Goal: Task Accomplishment & Management: Manage account settings

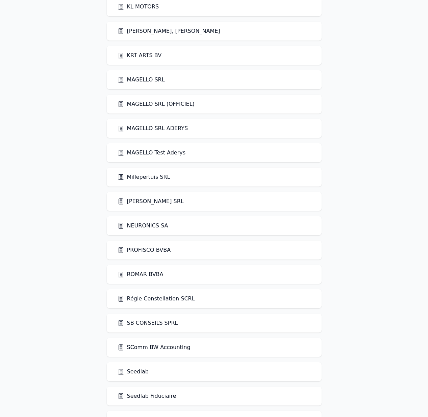
scroll to position [958, 0]
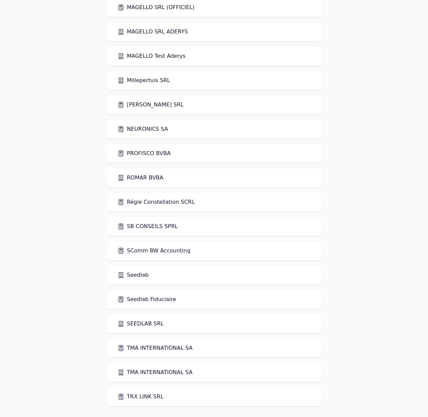
click at [136, 297] on link "Seedlab Fiduciaire" at bounding box center [147, 300] width 59 height 8
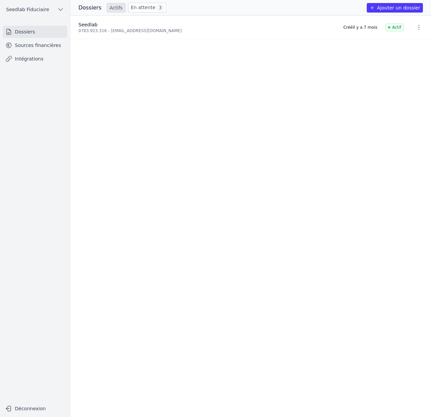
click at [47, 45] on link "Sources financières" at bounding box center [35, 45] width 65 height 12
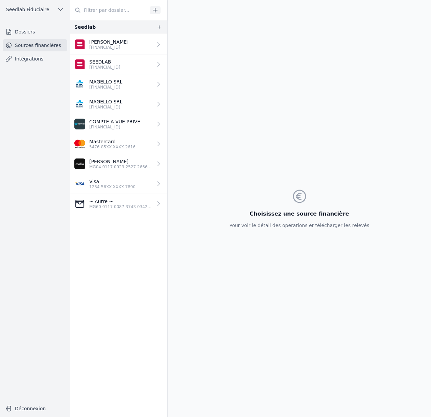
click at [46, 6] on span "Seedlab Fiduciaire" at bounding box center [27, 9] width 43 height 7
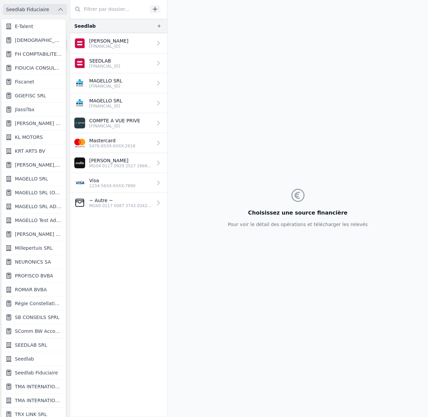
scroll to position [2, 0]
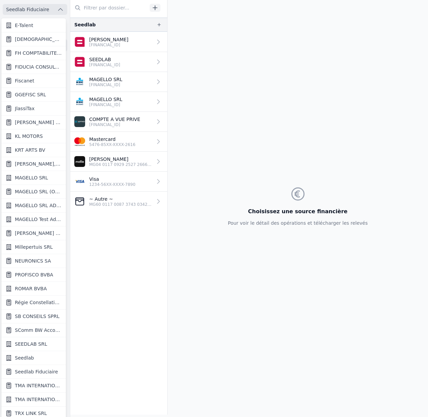
click at [34, 355] on link "Seedlab" at bounding box center [33, 358] width 65 height 14
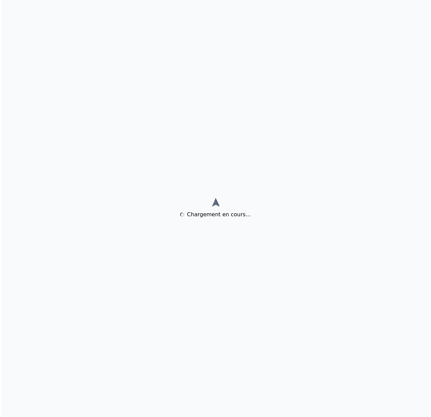
scroll to position [0, 0]
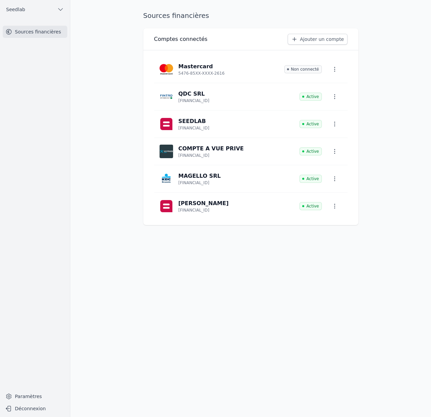
click at [31, 395] on link "Paramètres" at bounding box center [35, 396] width 65 height 11
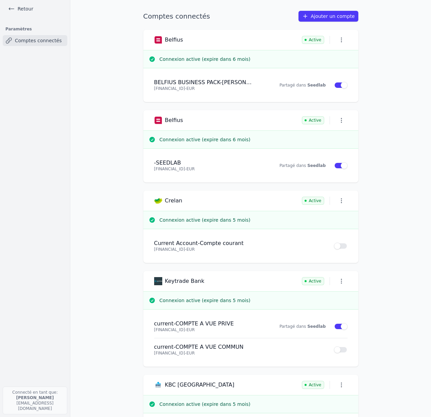
click at [337, 245] on button "Use setting" at bounding box center [341, 246] width 14 height 7
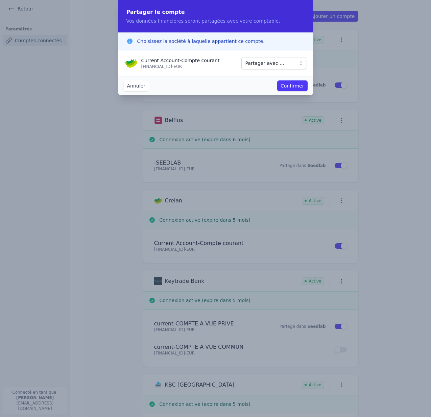
click at [260, 66] on span "Partager avec ..." at bounding box center [264, 63] width 39 height 8
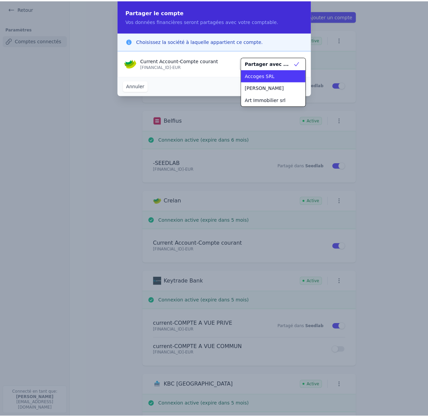
scroll to position [170, 0]
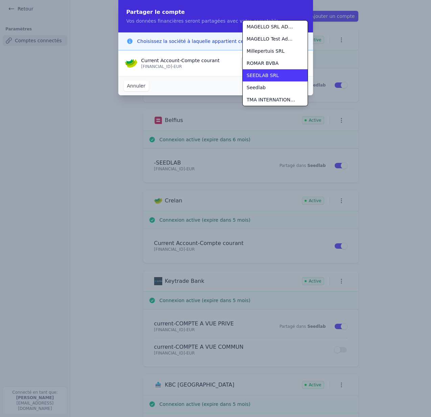
click at [261, 77] on span "SEEDLAB SRL" at bounding box center [263, 75] width 32 height 7
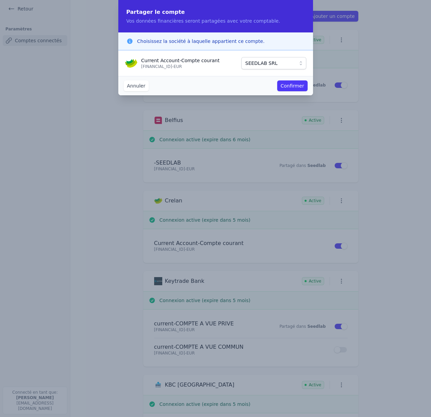
click at [295, 87] on button "Confirmer" at bounding box center [292, 85] width 30 height 11
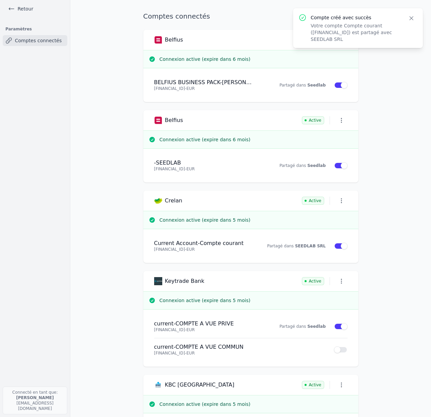
click at [307, 247] on strong "SEEDLAB SRL" at bounding box center [310, 246] width 31 height 5
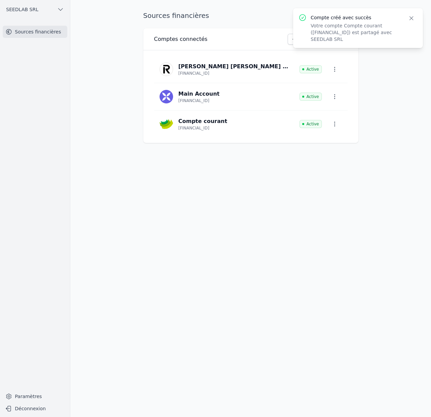
click at [337, 126] on icon "button" at bounding box center [334, 124] width 7 height 7
click at [327, 153] on button "Supprimer" at bounding box center [323, 154] width 45 height 14
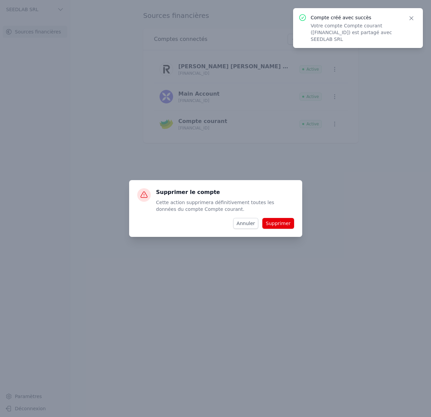
click at [281, 222] on button "Supprimer" at bounding box center [277, 223] width 31 height 11
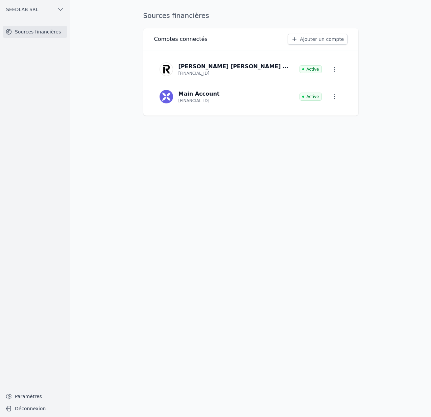
click at [30, 5] on button "SEEDLAB SRL" at bounding box center [35, 9] width 65 height 11
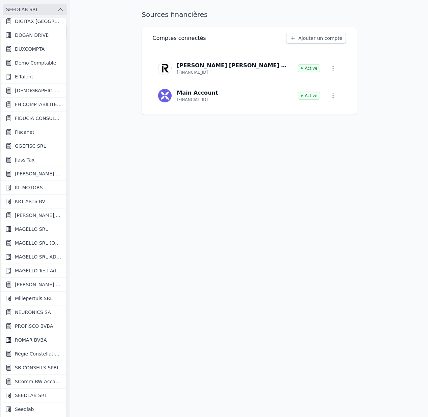
scroll to position [360, 0]
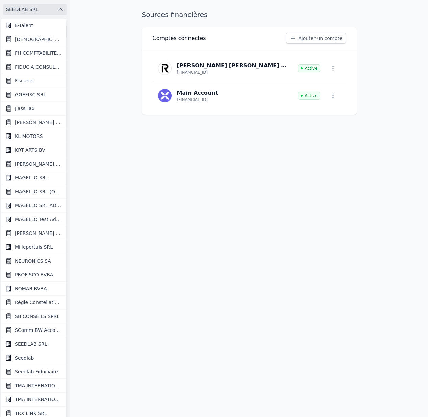
click at [35, 83] on link "Fiscanet" at bounding box center [33, 81] width 65 height 14
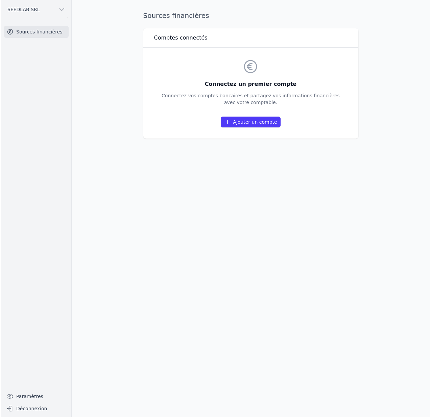
scroll to position [0, 0]
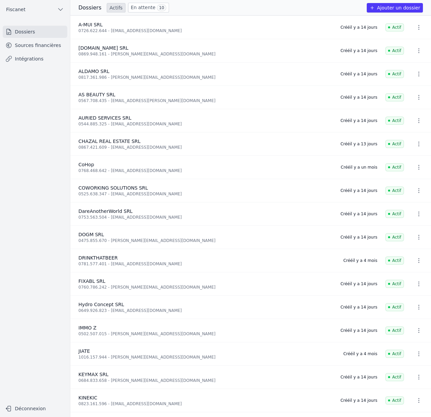
click at [50, 46] on link "Sources financières" at bounding box center [35, 45] width 65 height 12
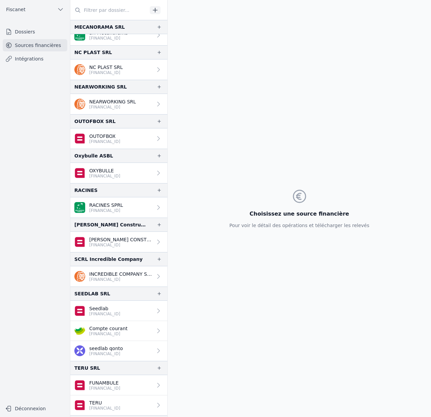
scroll to position [836, 0]
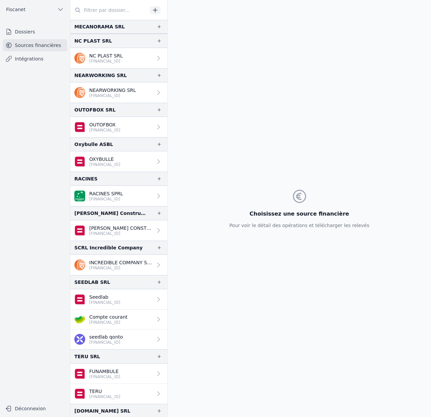
click at [153, 321] on div at bounding box center [157, 319] width 9 height 7
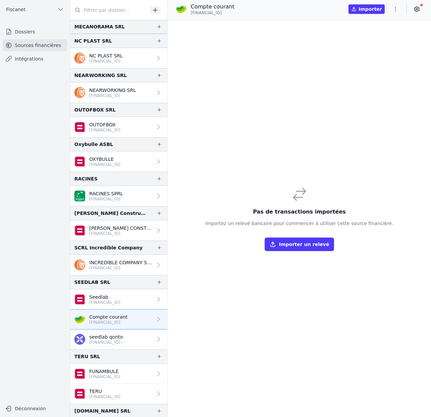
click at [395, 9] on icon "button" at bounding box center [395, 9] width 1 height 5
click at [379, 61] on button "Supprimer" at bounding box center [379, 61] width 49 height 12
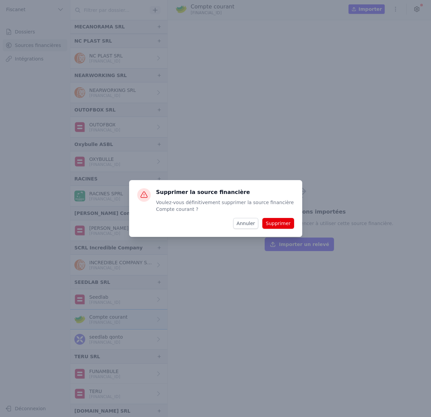
click at [283, 224] on button "Supprimer" at bounding box center [277, 223] width 31 height 11
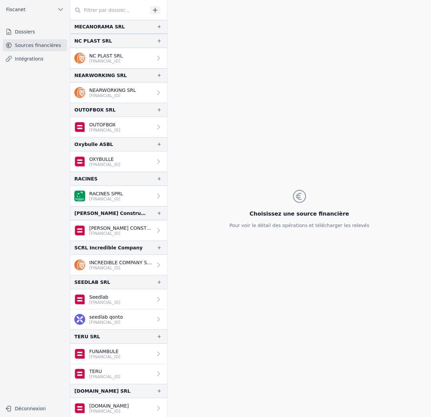
click at [281, 204] on div "Choisissez une source financière Pour voir le détail des opérations et téléchar…" at bounding box center [299, 208] width 140 height 41
click at [40, 8] on button "Fiscanet" at bounding box center [35, 9] width 65 height 11
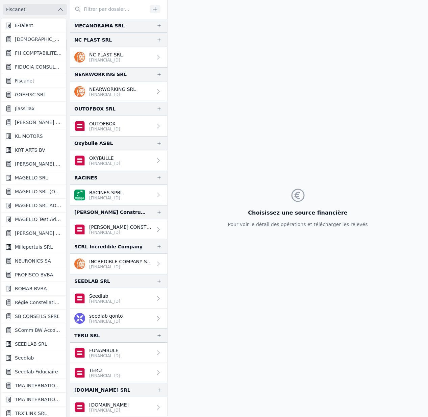
scroll to position [4, 0]
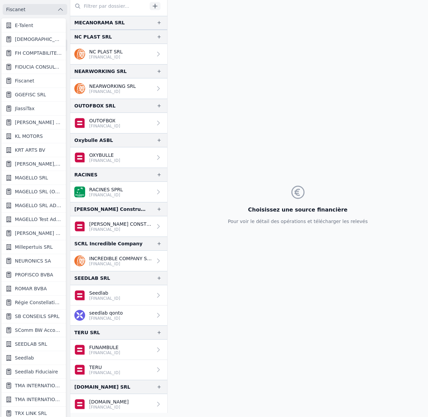
click at [36, 362] on link "Seedlab" at bounding box center [33, 358] width 65 height 14
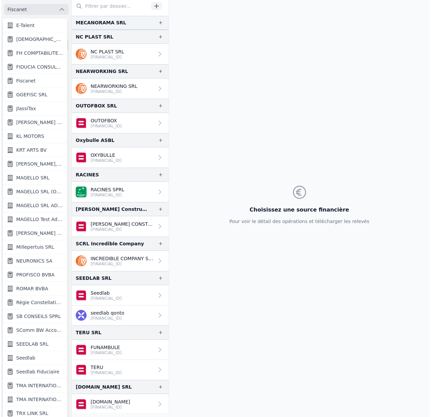
scroll to position [0, 0]
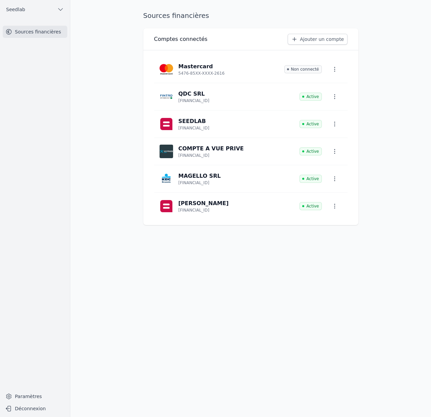
click at [20, 397] on link "Paramètres" at bounding box center [35, 396] width 65 height 11
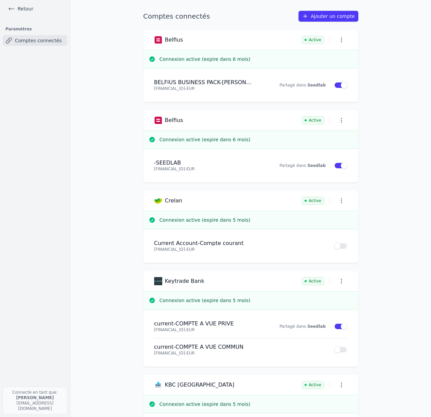
click at [343, 247] on button "Use setting" at bounding box center [341, 246] width 14 height 7
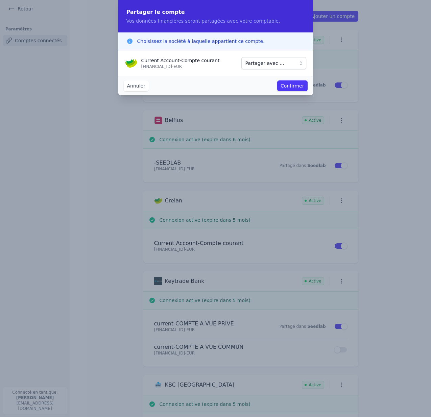
click at [283, 62] on span "Partager avec ..." at bounding box center [268, 63] width 47 height 8
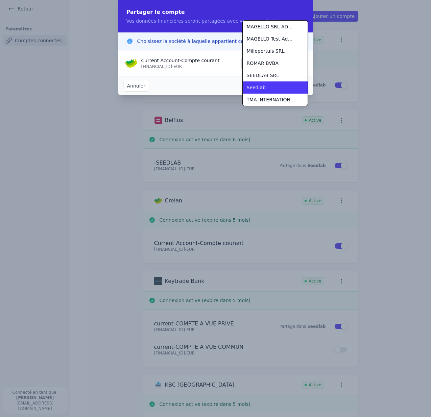
click at [265, 86] on div "Seedlab" at bounding box center [271, 87] width 49 height 7
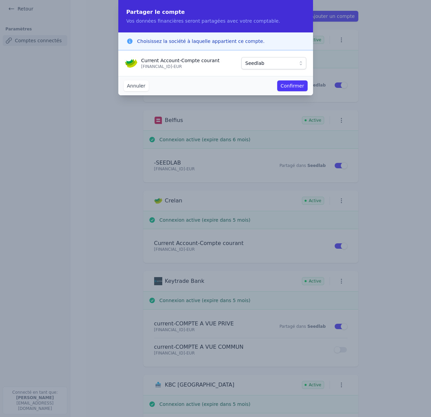
click at [295, 85] on button "Confirmer" at bounding box center [292, 85] width 30 height 11
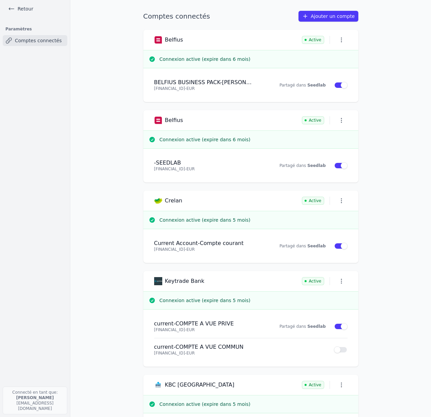
click at [318, 245] on strong "Seedlab" at bounding box center [316, 246] width 18 height 5
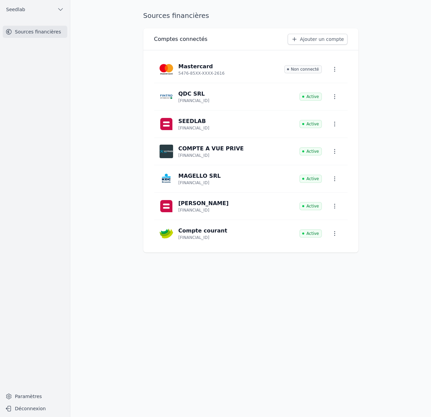
click at [232, 227] on link "Compte courant BE33 7512 1132 4846 Active" at bounding box center [250, 233] width 193 height 27
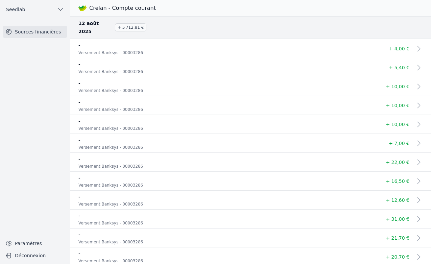
scroll to position [2700, 0]
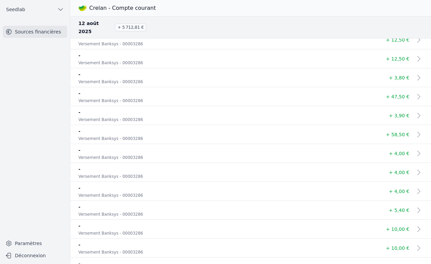
click at [296, 89] on p "-" at bounding box center [223, 93] width 290 height 8
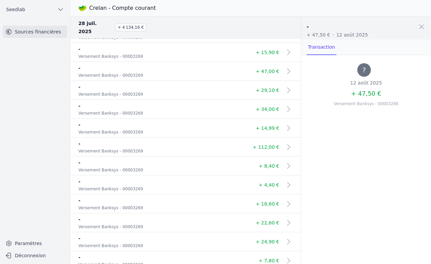
scroll to position [48289, 0]
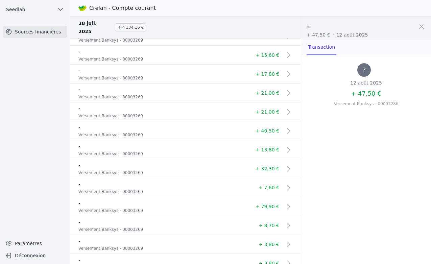
click at [150, 169] on p "Versement Banksys - 00003269" at bounding box center [153, 172] width 151 height 7
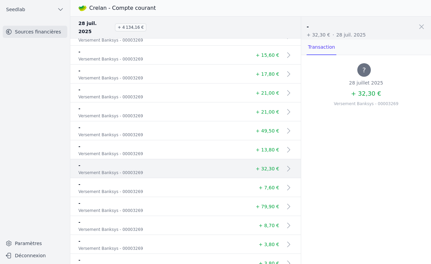
click at [46, 32] on link "Sources financières" at bounding box center [35, 32] width 65 height 12
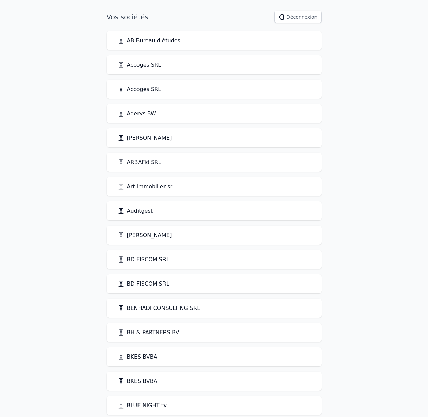
scroll to position [855, 0]
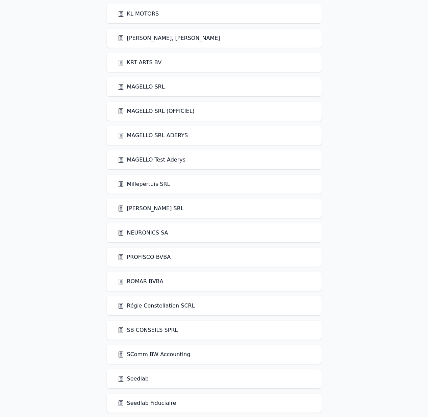
click at [146, 210] on link "[PERSON_NAME] SRL" at bounding box center [151, 209] width 66 height 8
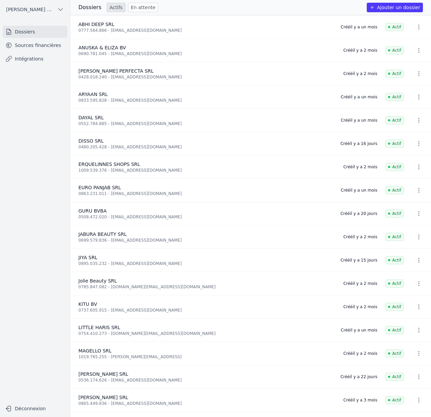
click at [35, 49] on link "Sources financières" at bounding box center [35, 45] width 65 height 12
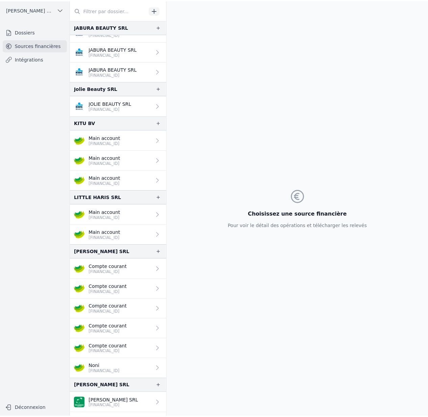
scroll to position [313, 0]
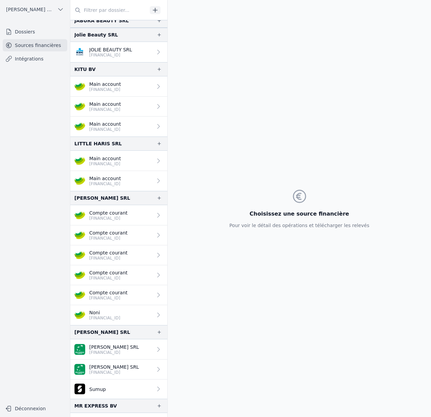
click at [146, 255] on link "Compte courant [FINANCIAL_ID]" at bounding box center [118, 255] width 97 height 20
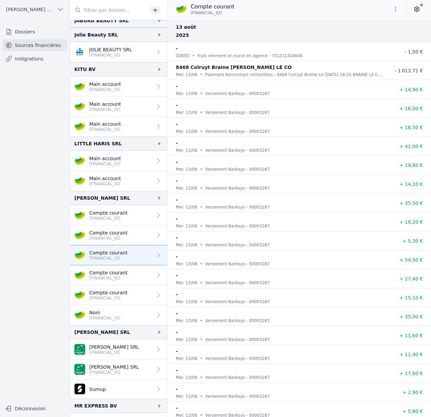
click at [420, 9] on link at bounding box center [417, 9] width 12 height 11
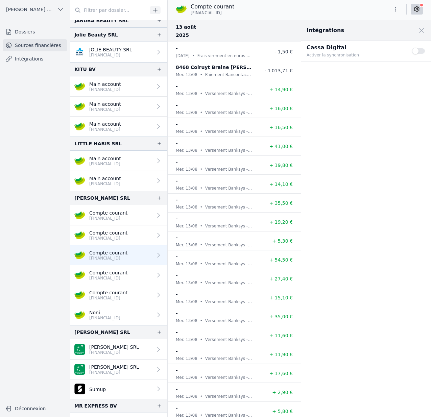
click at [13, 7] on span "[PERSON_NAME] SRL" at bounding box center [30, 9] width 48 height 7
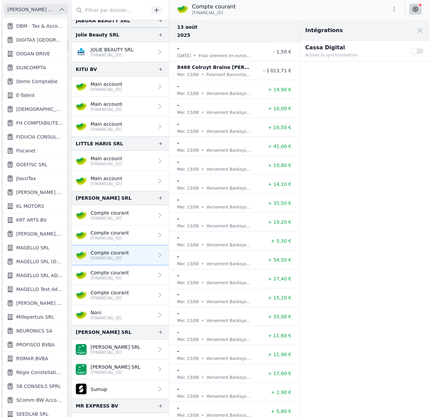
scroll to position [291, 0]
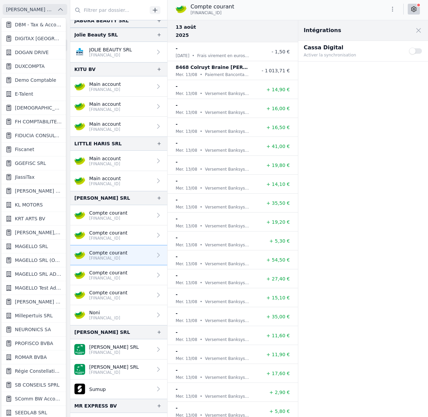
click at [336, 171] on div at bounding box center [214, 208] width 428 height 417
